Goal: Task Accomplishment & Management: Use online tool/utility

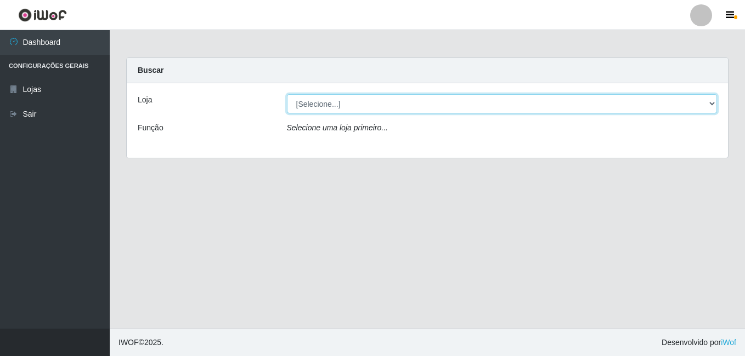
click at [380, 106] on select "[Selecione...] Ajubá Mercado" at bounding box center [502, 103] width 431 height 19
select select "402"
click at [287, 94] on select "[Selecione...] Ajubá Mercado" at bounding box center [502, 103] width 431 height 19
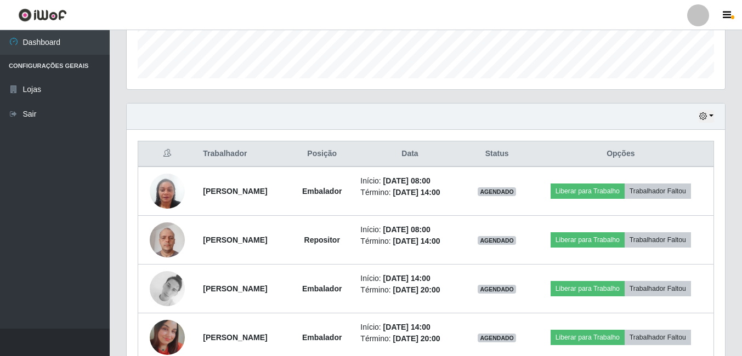
scroll to position [329, 0]
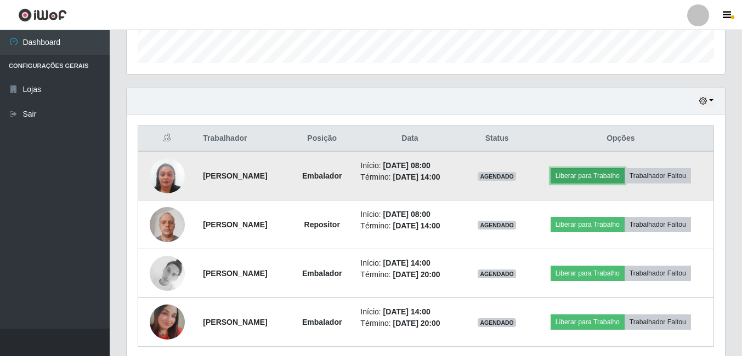
click at [598, 176] on button "Liberar para Trabalho" at bounding box center [588, 175] width 74 height 15
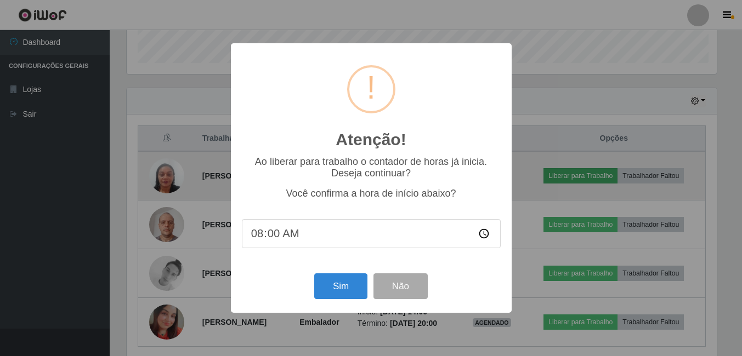
scroll to position [228, 593]
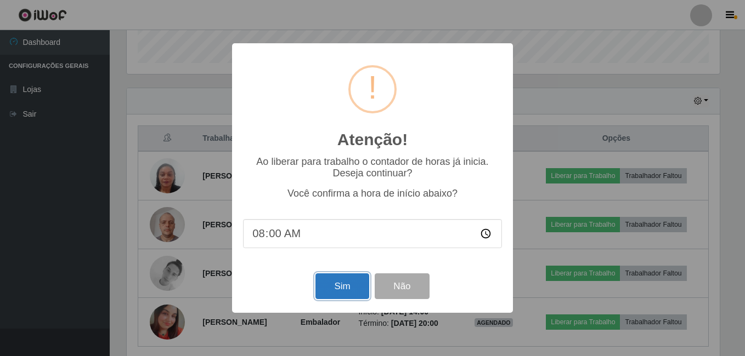
click at [324, 284] on button "Sim" at bounding box center [341, 287] width 53 height 26
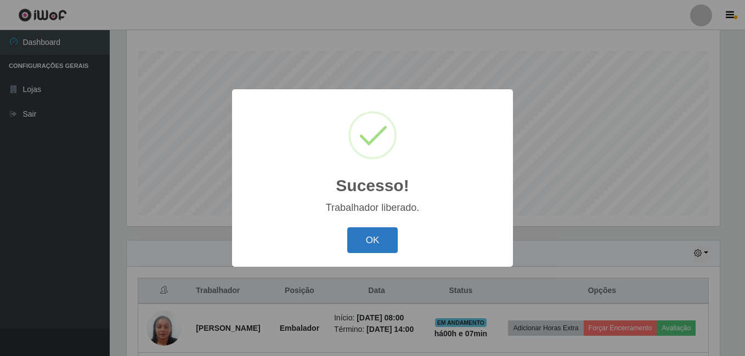
click at [372, 239] on button "OK" at bounding box center [372, 241] width 51 height 26
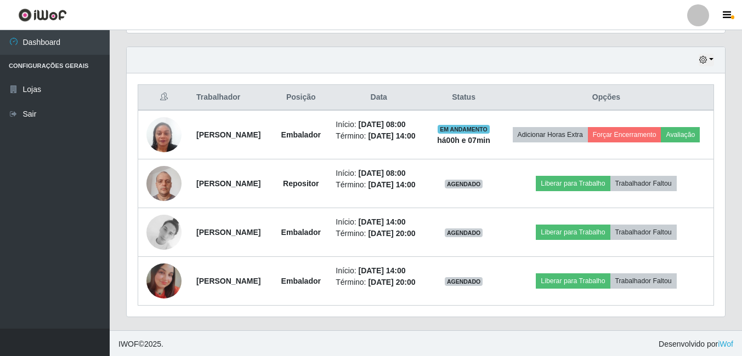
scroll to position [396, 0]
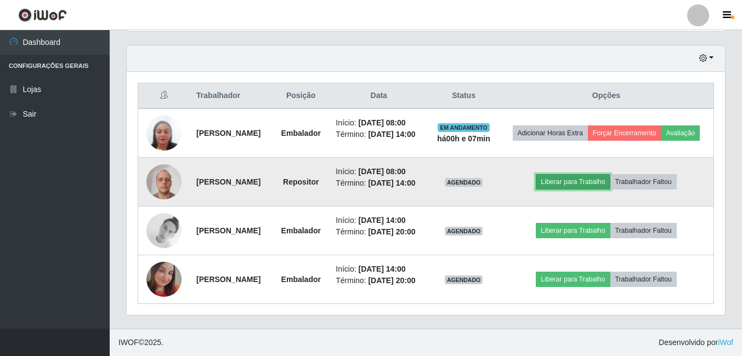
click at [591, 174] on button "Liberar para Trabalho" at bounding box center [573, 181] width 74 height 15
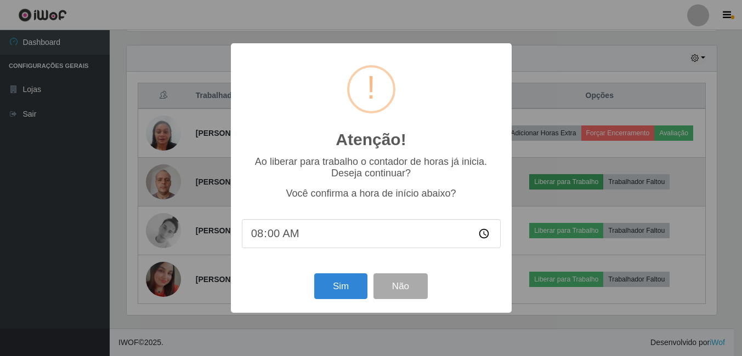
scroll to position [228, 593]
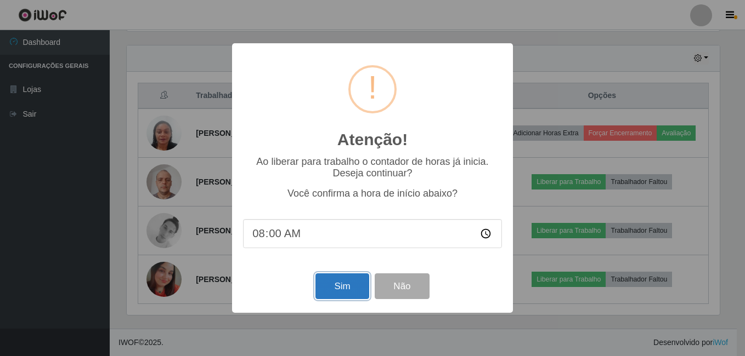
click at [356, 285] on button "Sim" at bounding box center [341, 287] width 53 height 26
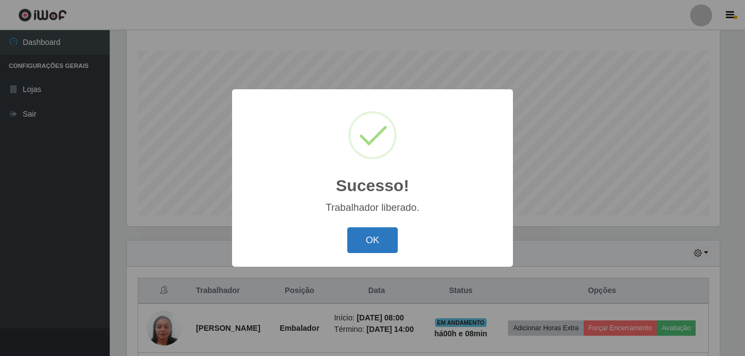
click at [360, 243] on button "OK" at bounding box center [372, 241] width 51 height 26
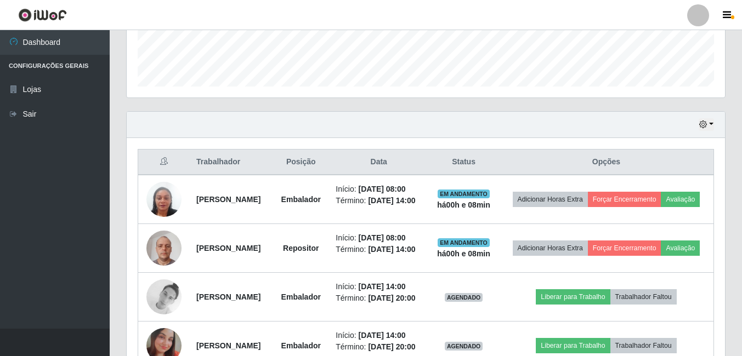
scroll to position [341, 0]
